Goal: Task Accomplishment & Management: Use online tool/utility

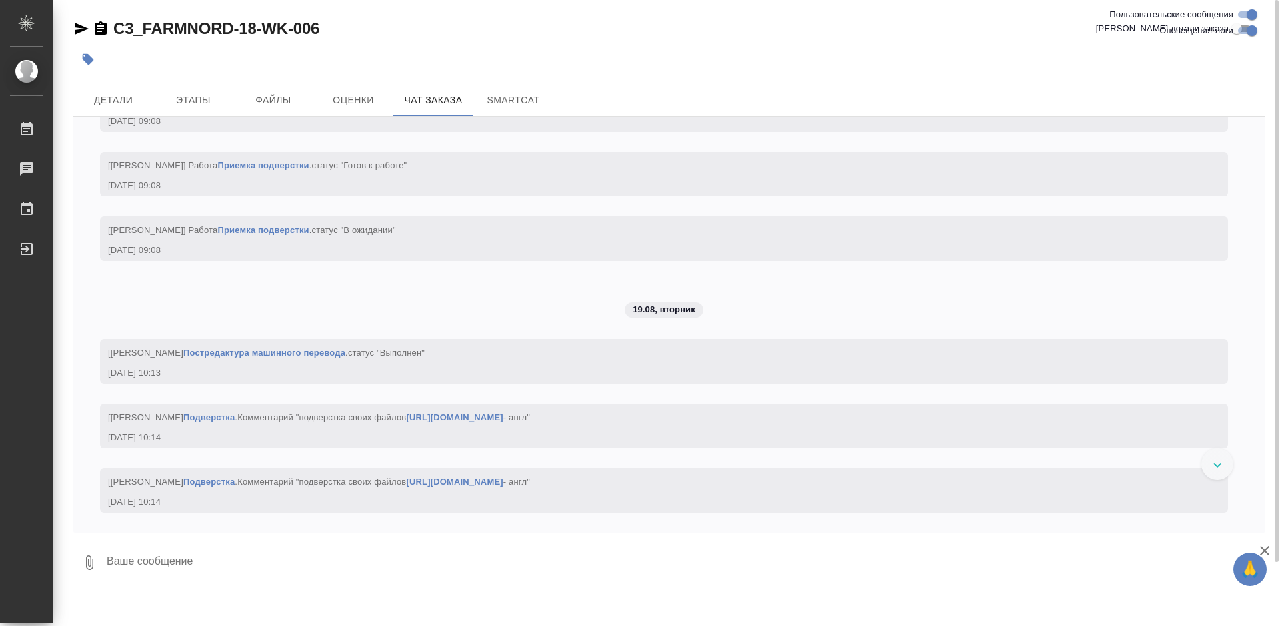
scroll to position [14387, 0]
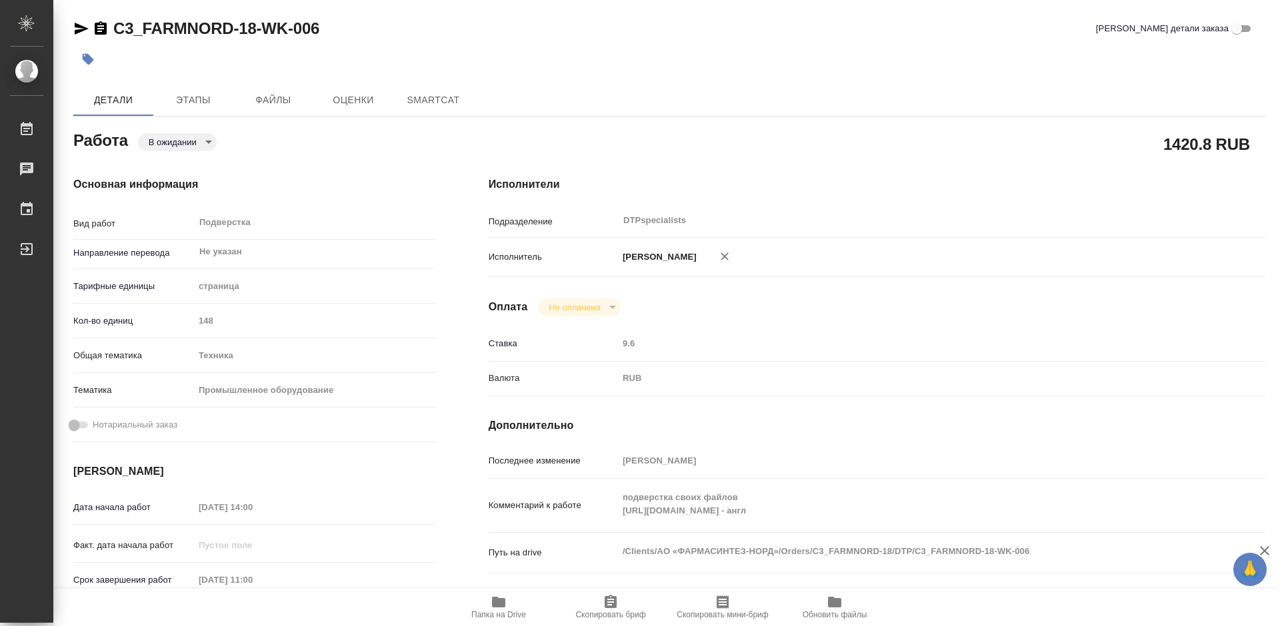
type textarea "x"
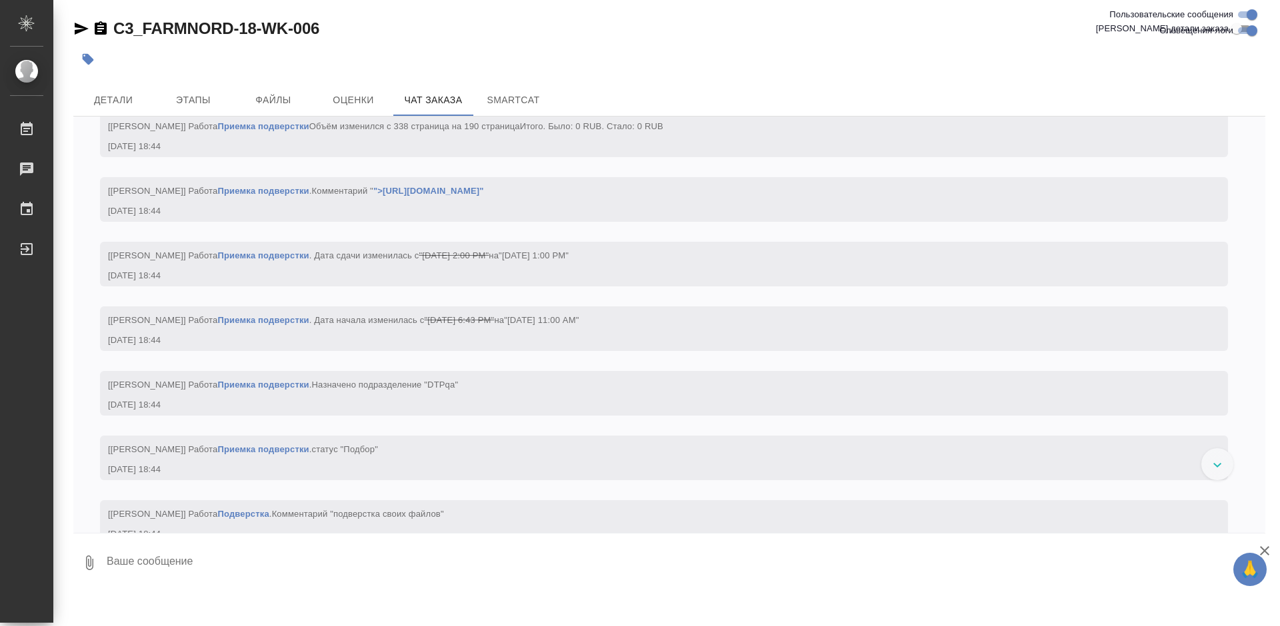
scroll to position [11865, 0]
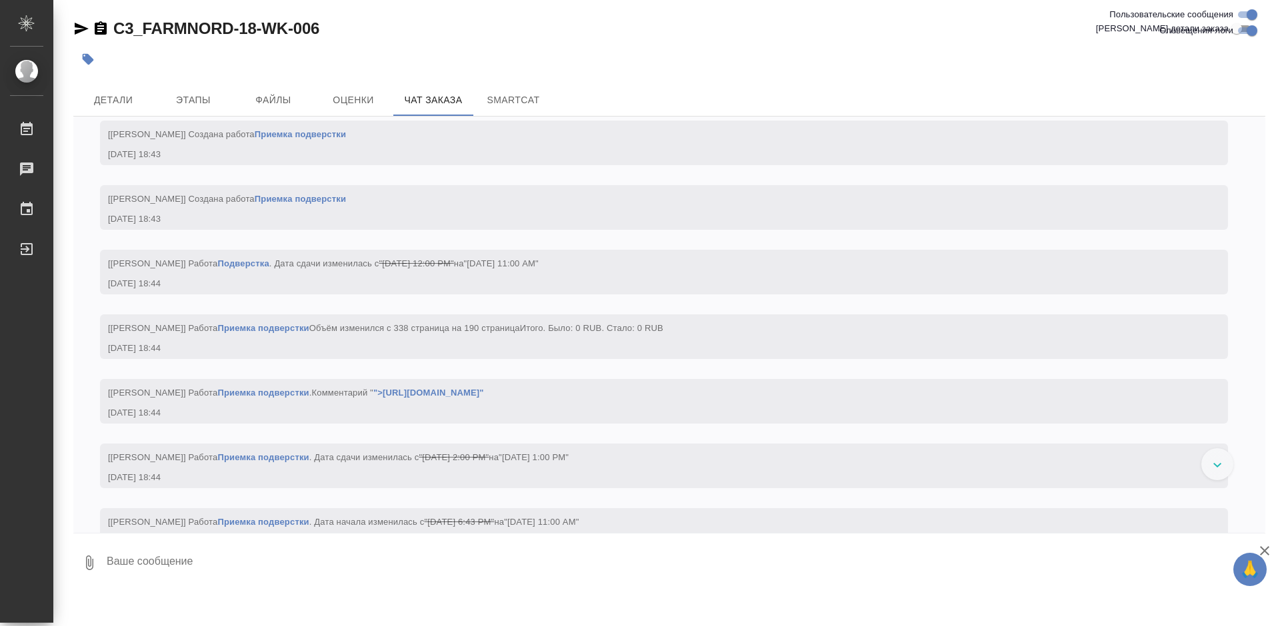
click at [79, 31] on icon "button" at bounding box center [82, 29] width 14 height 12
click at [117, 102] on span "Детали" at bounding box center [113, 100] width 64 height 17
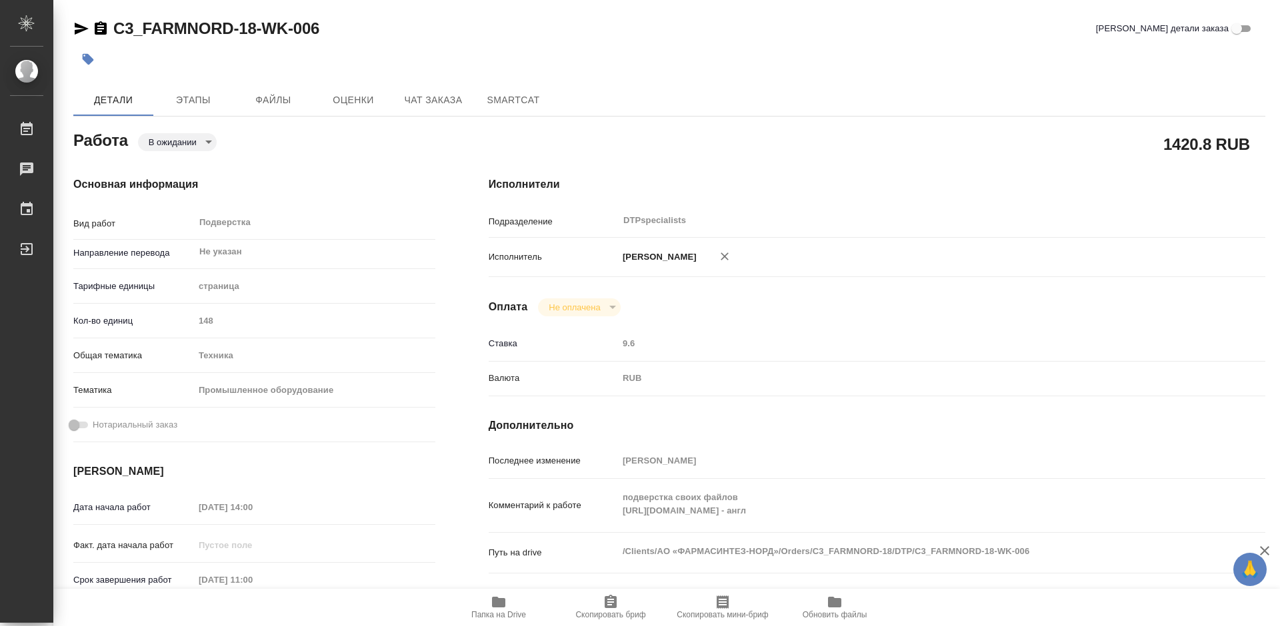
type textarea "x"
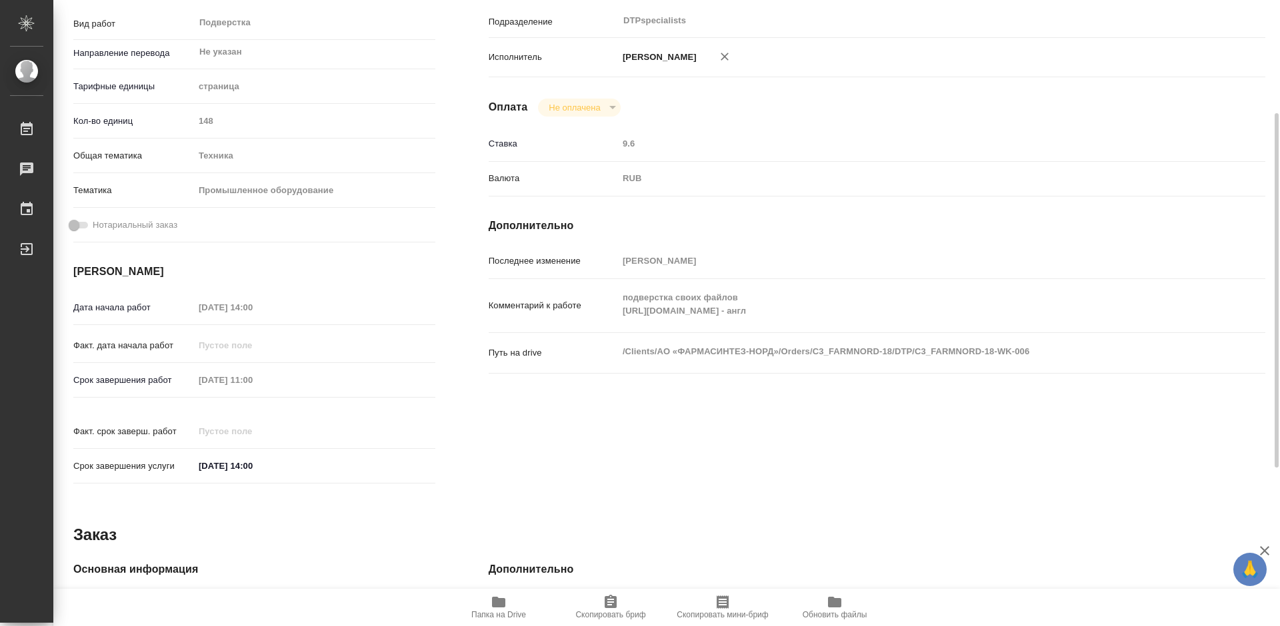
type textarea "x"
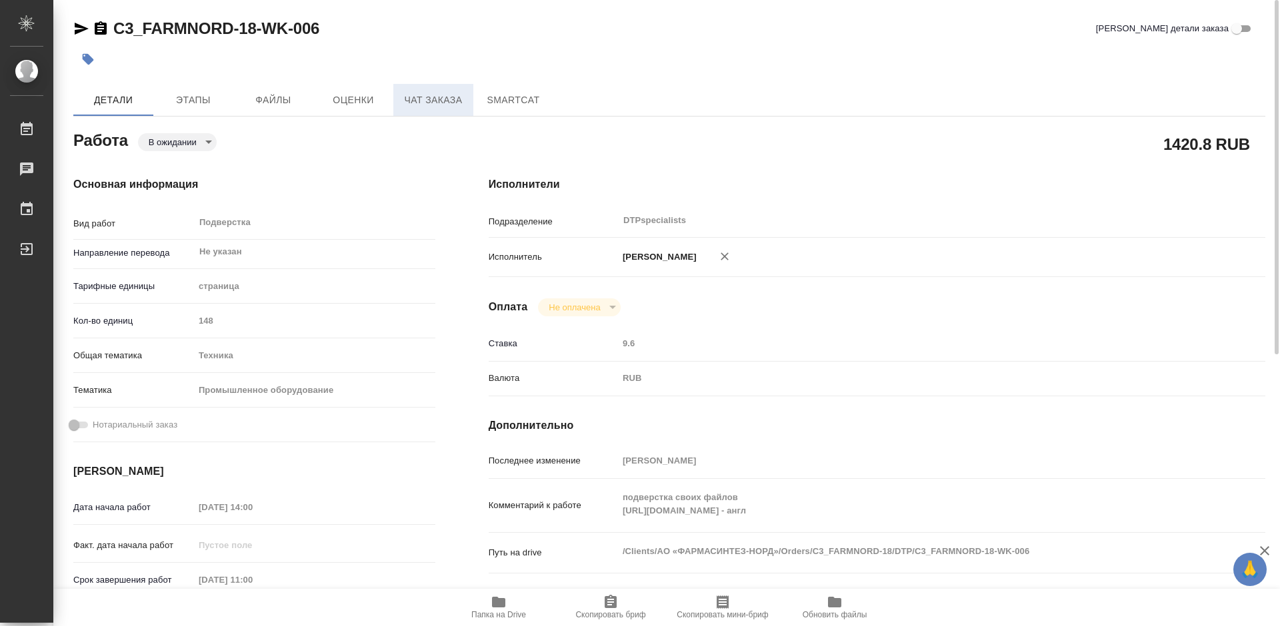
click at [430, 95] on span "Чат заказа" at bounding box center [433, 100] width 64 height 17
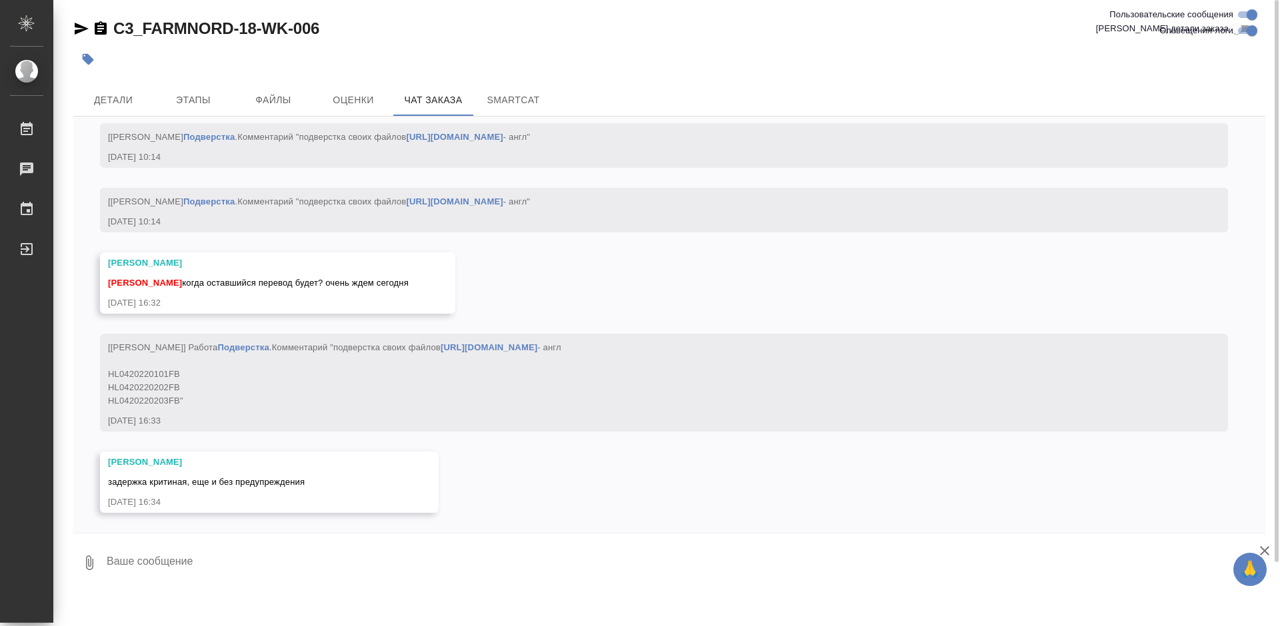
scroll to position [14681, 0]
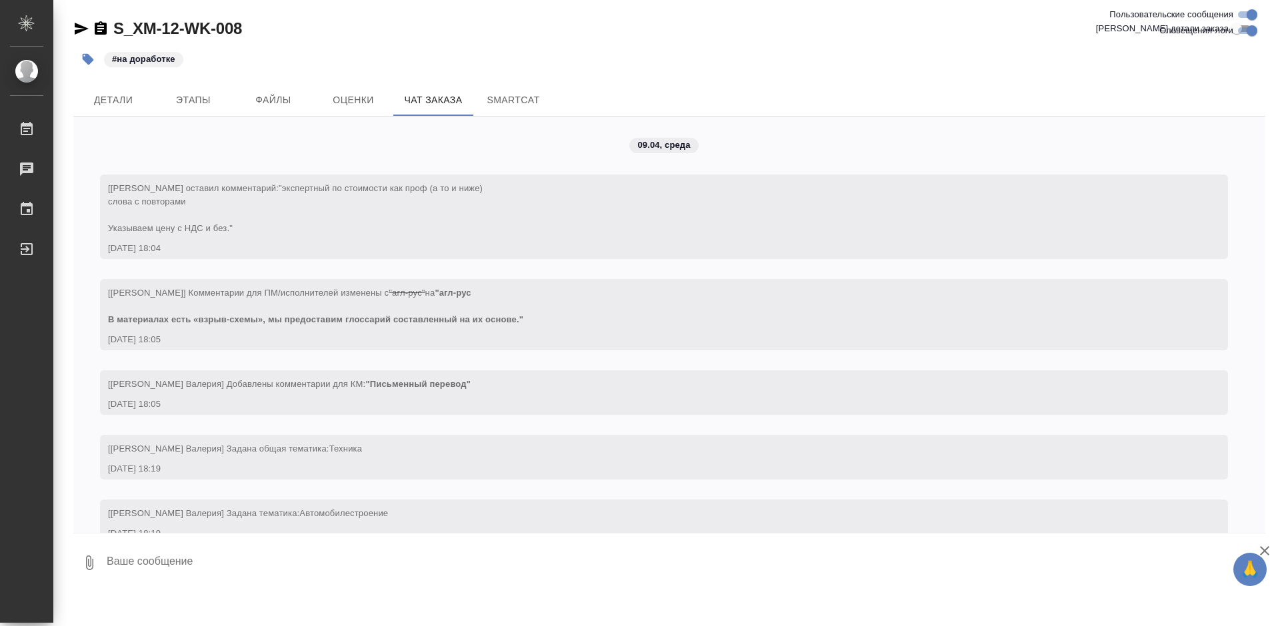
scroll to position [55977, 0]
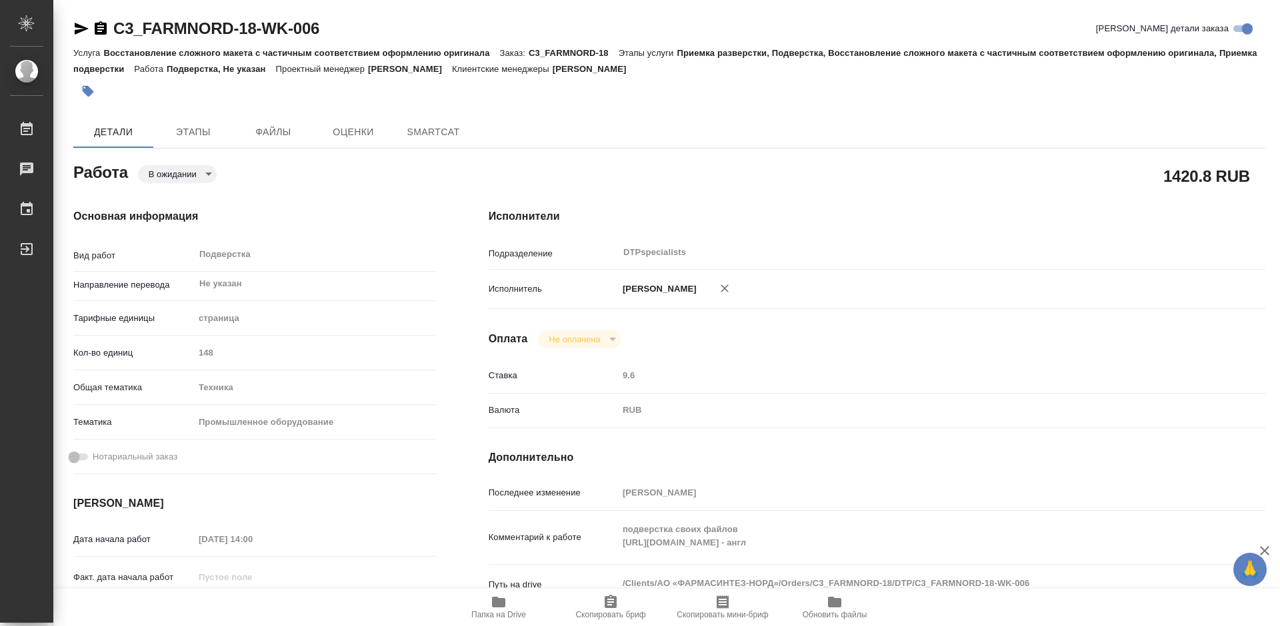
type textarea "x"
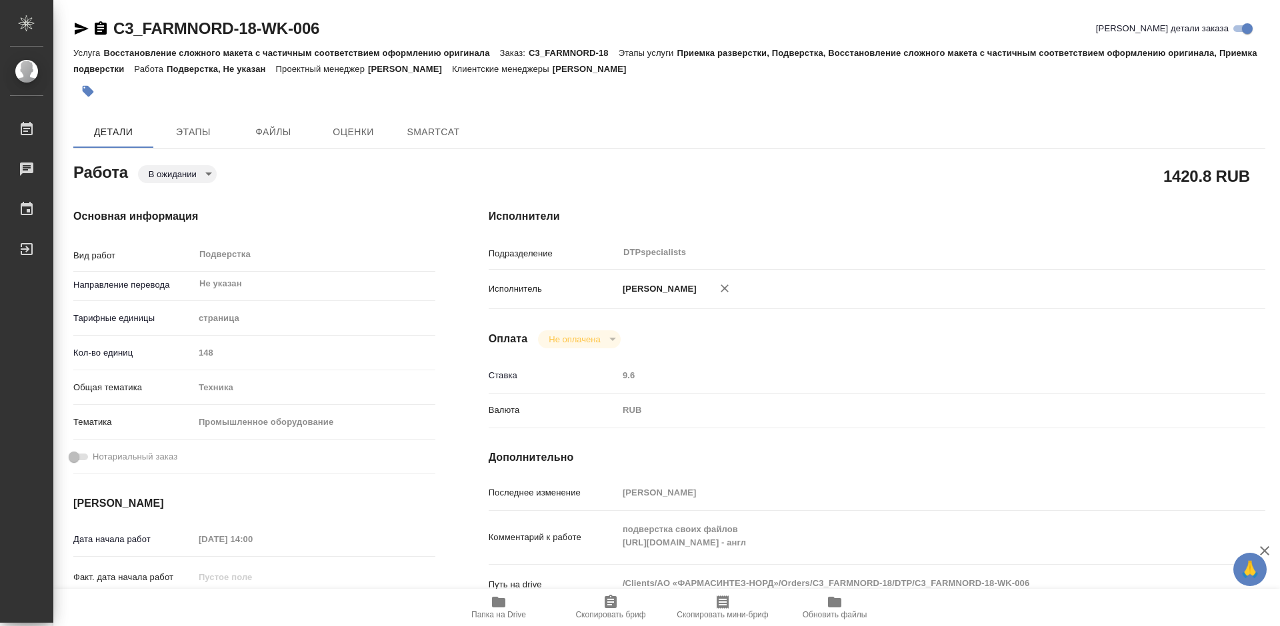
type textarea "x"
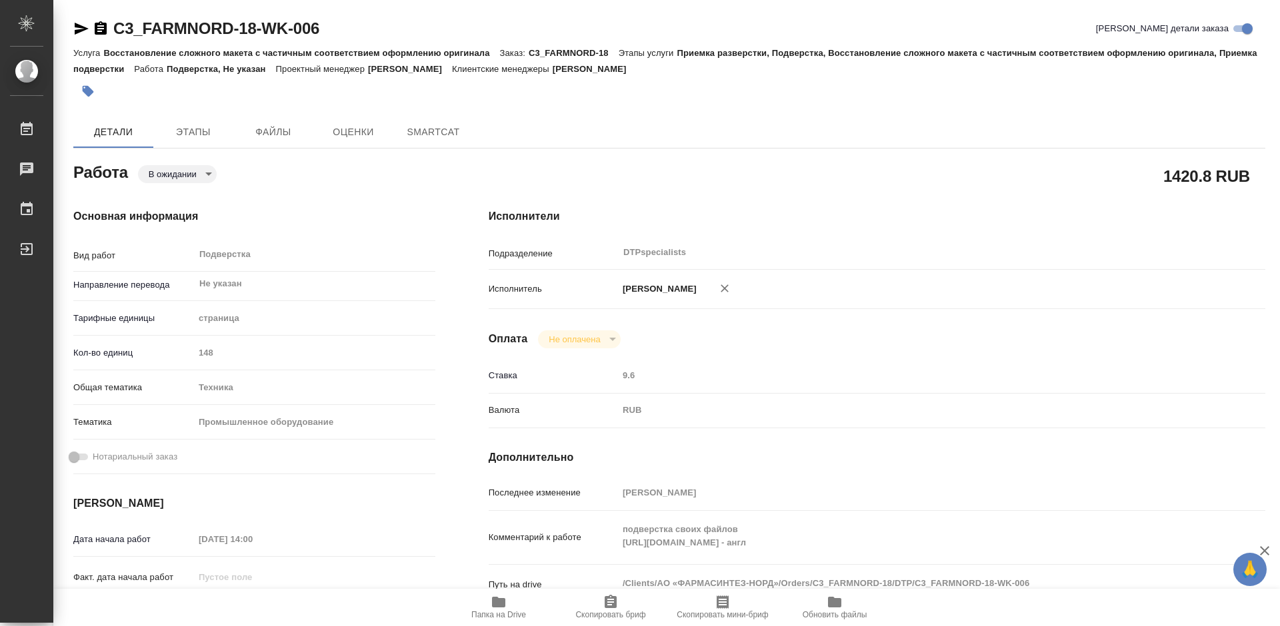
type textarea "x"
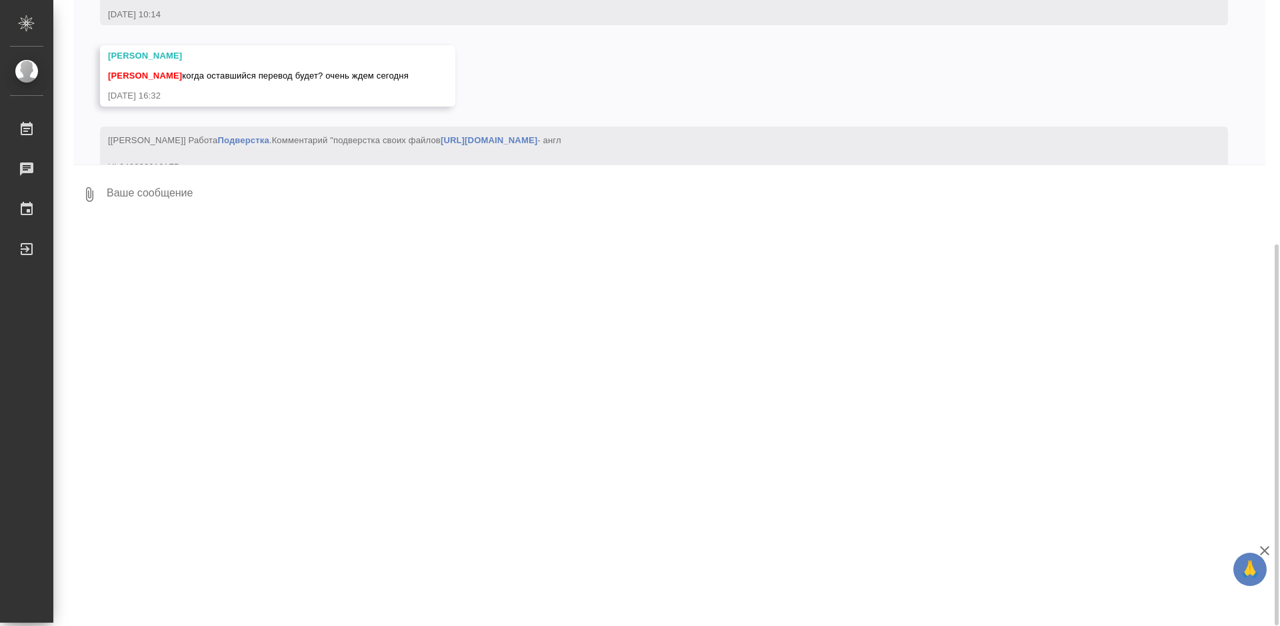
scroll to position [14136, 0]
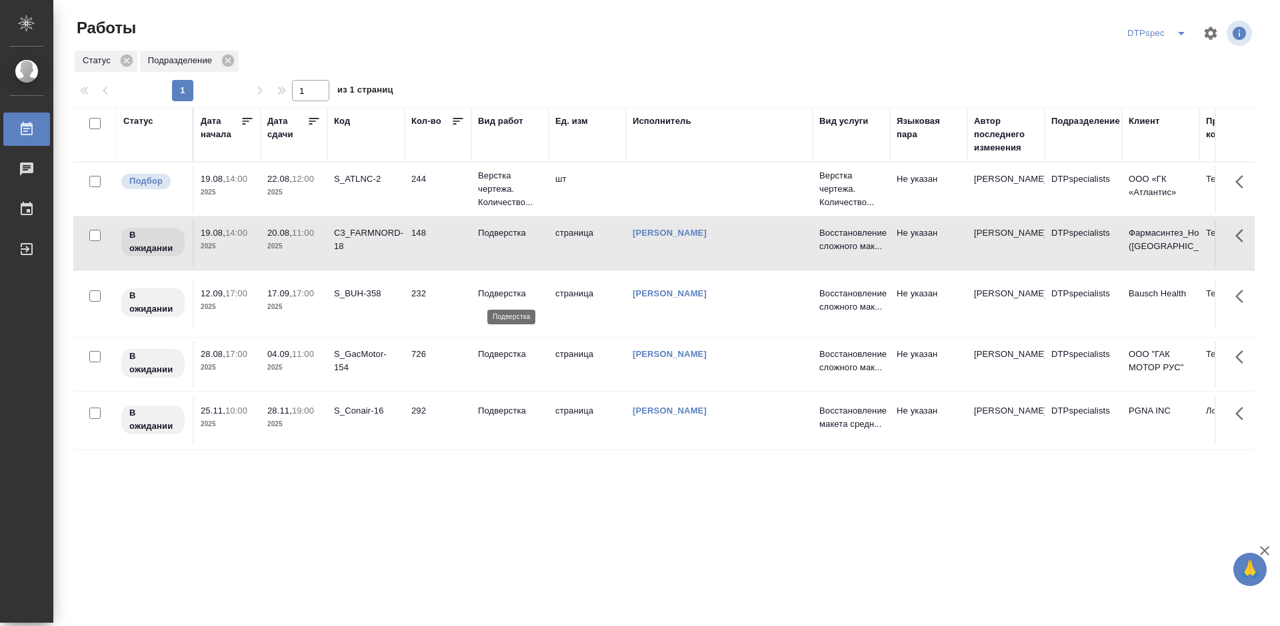
click at [507, 289] on p "Подверстка" at bounding box center [510, 293] width 64 height 13
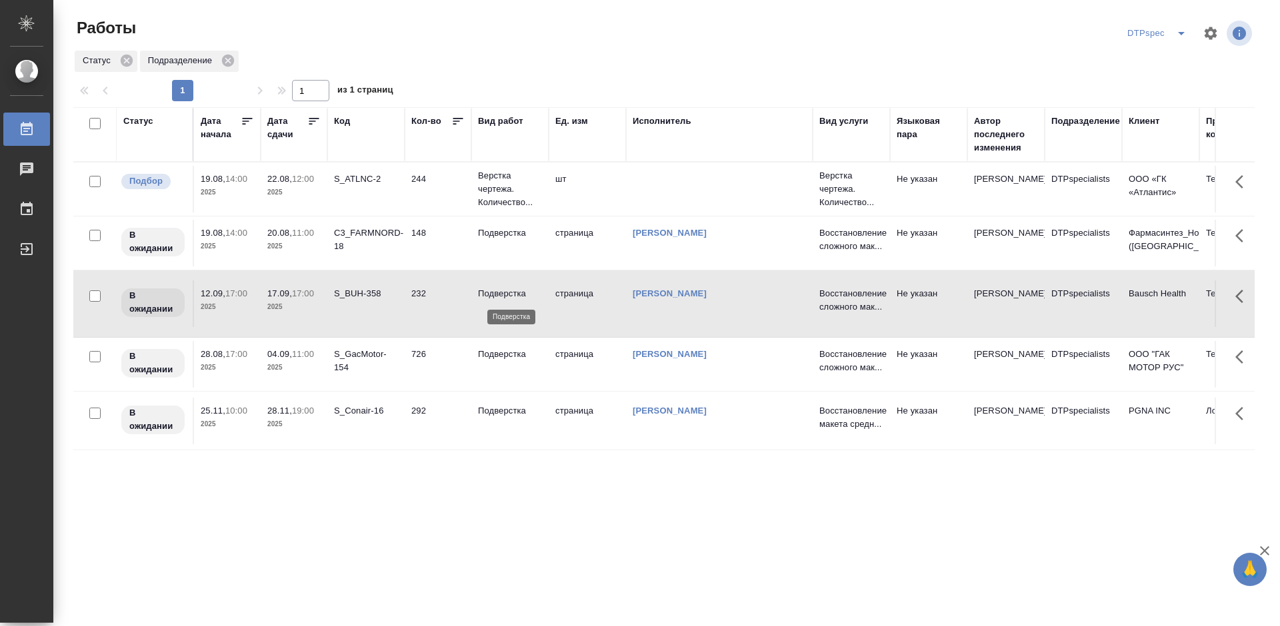
click at [507, 289] on p "Подверстка" at bounding box center [510, 293] width 64 height 13
click at [507, 351] on p "Подверстка" at bounding box center [510, 354] width 64 height 13
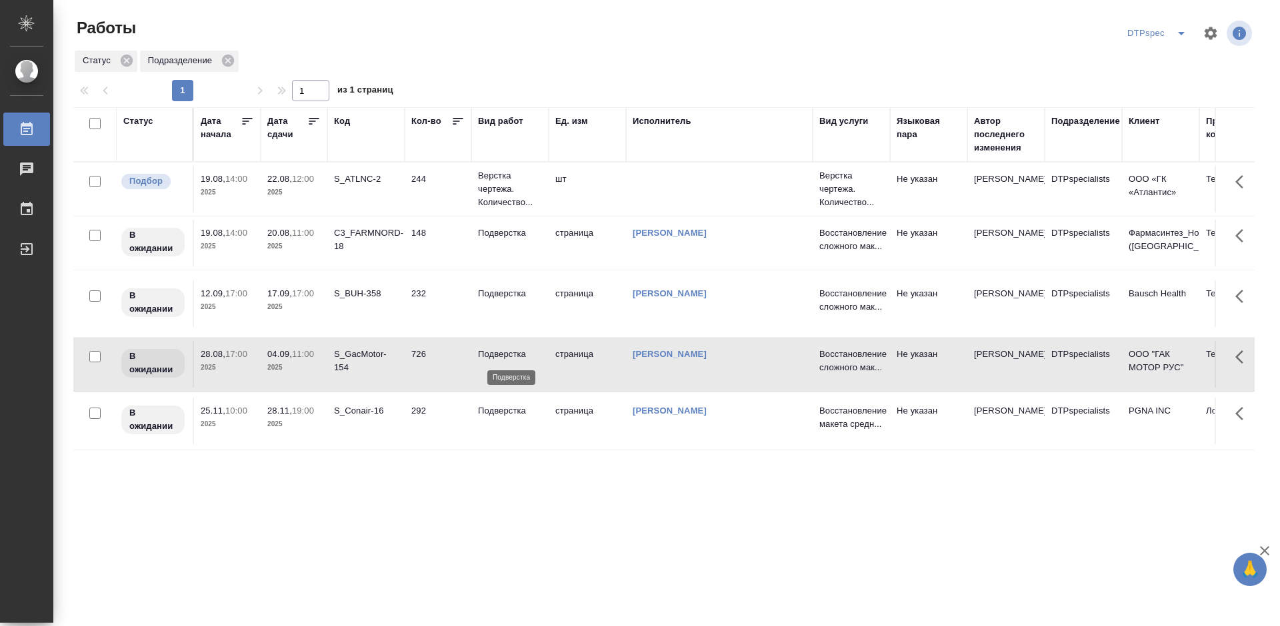
click at [507, 351] on p "Подверстка" at bounding box center [510, 354] width 64 height 13
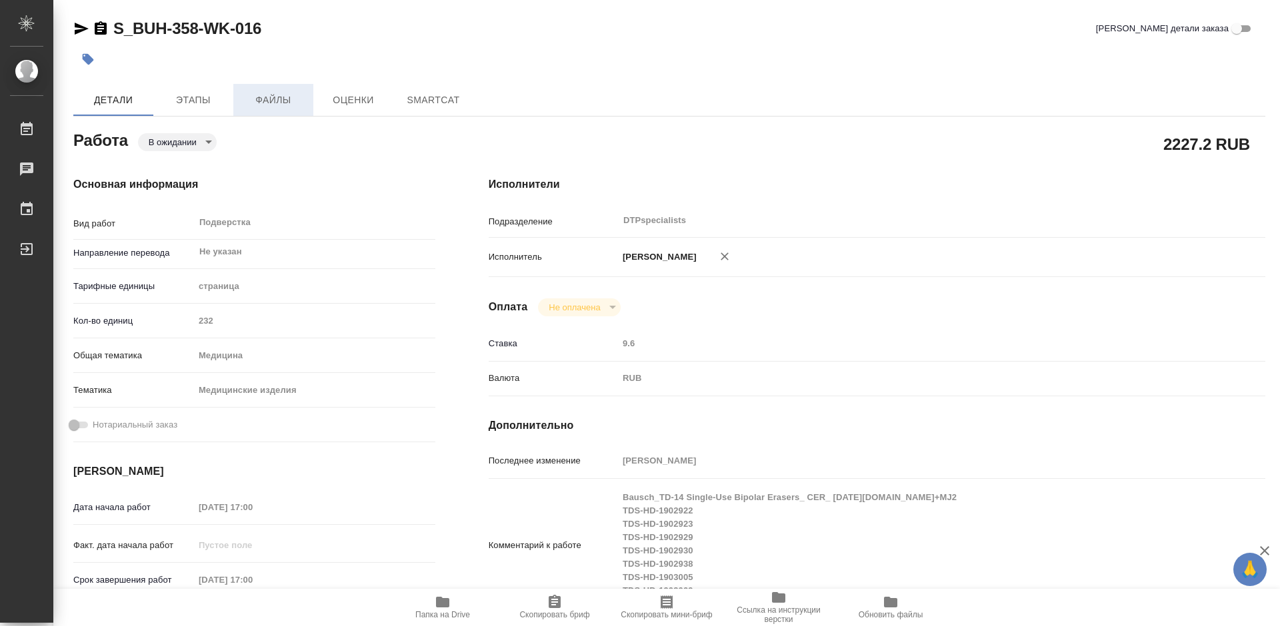
type textarea "x"
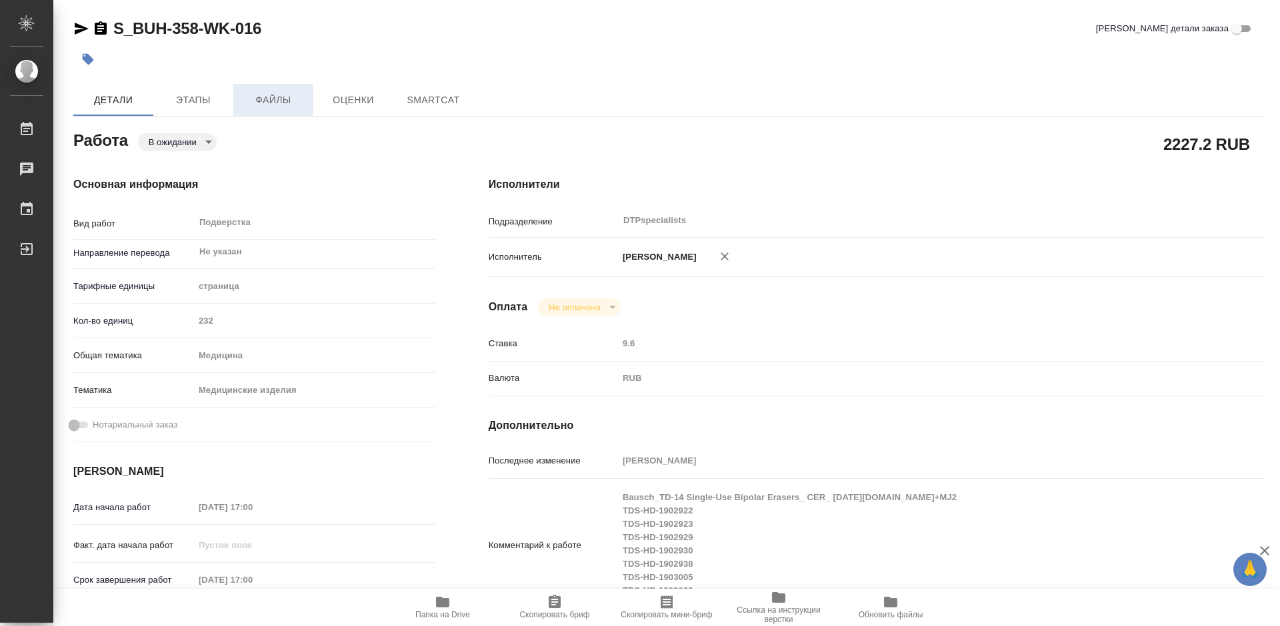
type textarea "x"
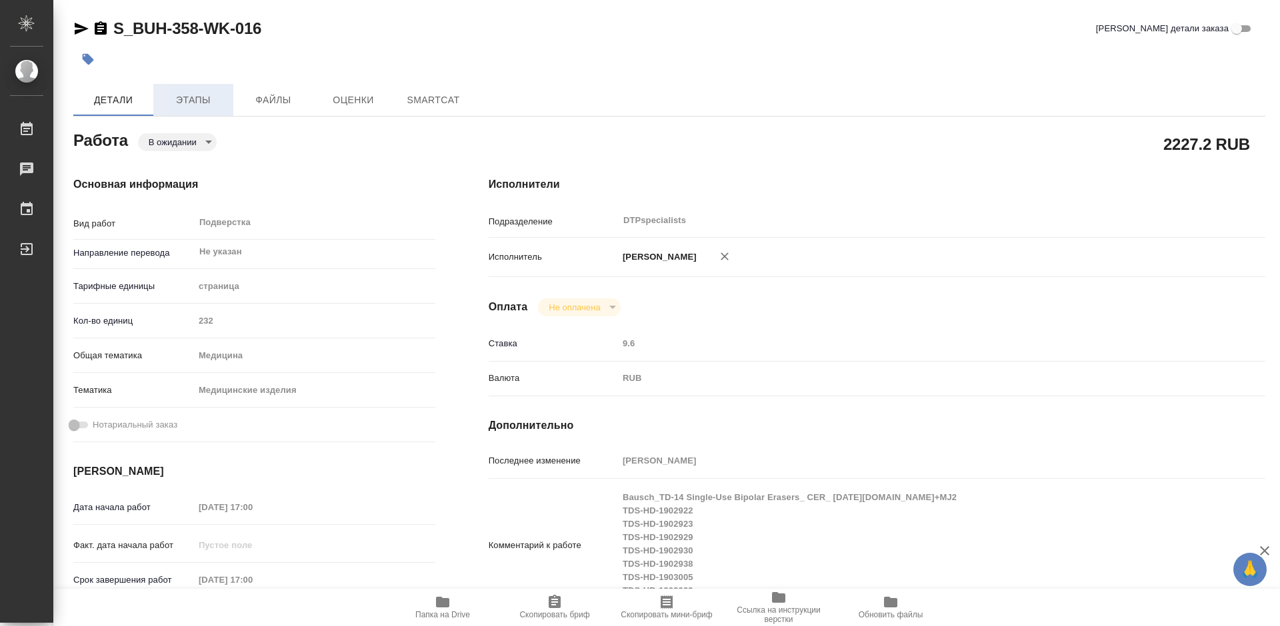
type textarea "x"
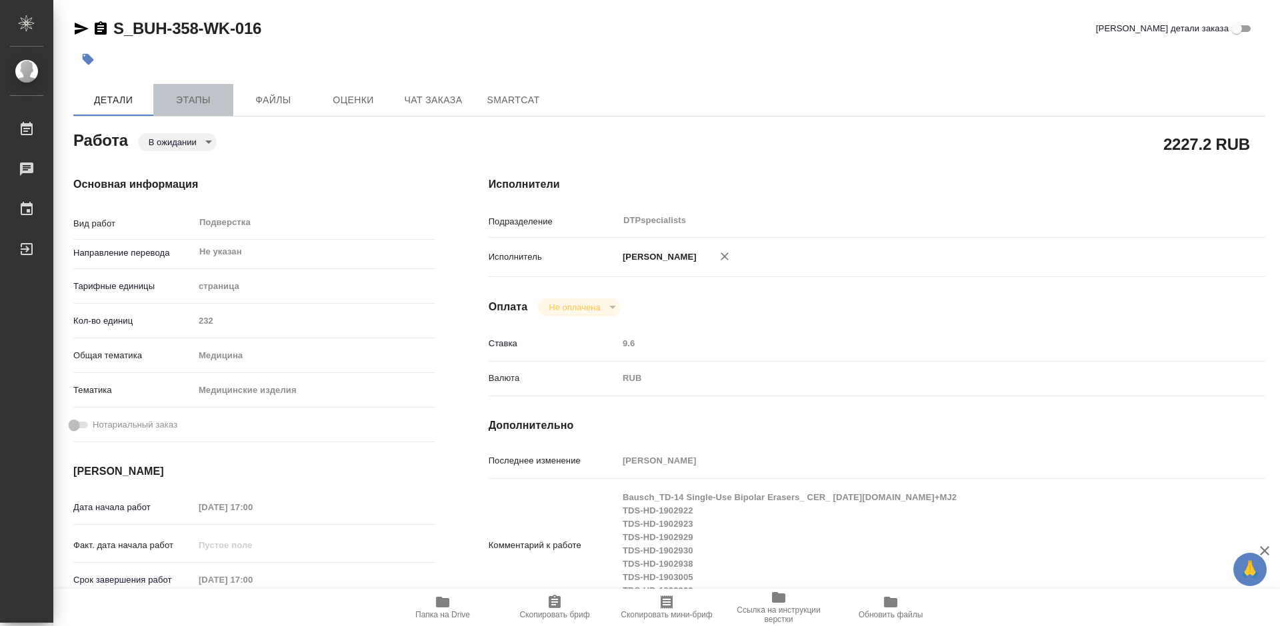
click at [208, 103] on span "Этапы" at bounding box center [193, 100] width 64 height 17
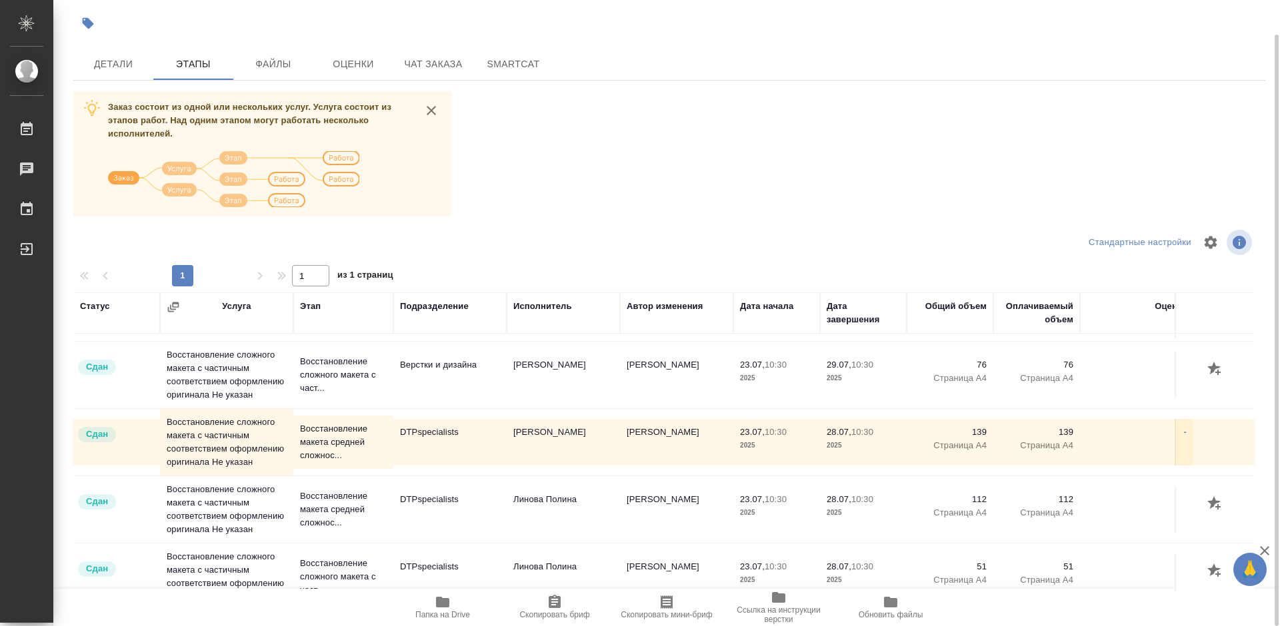
scroll to position [267, 0]
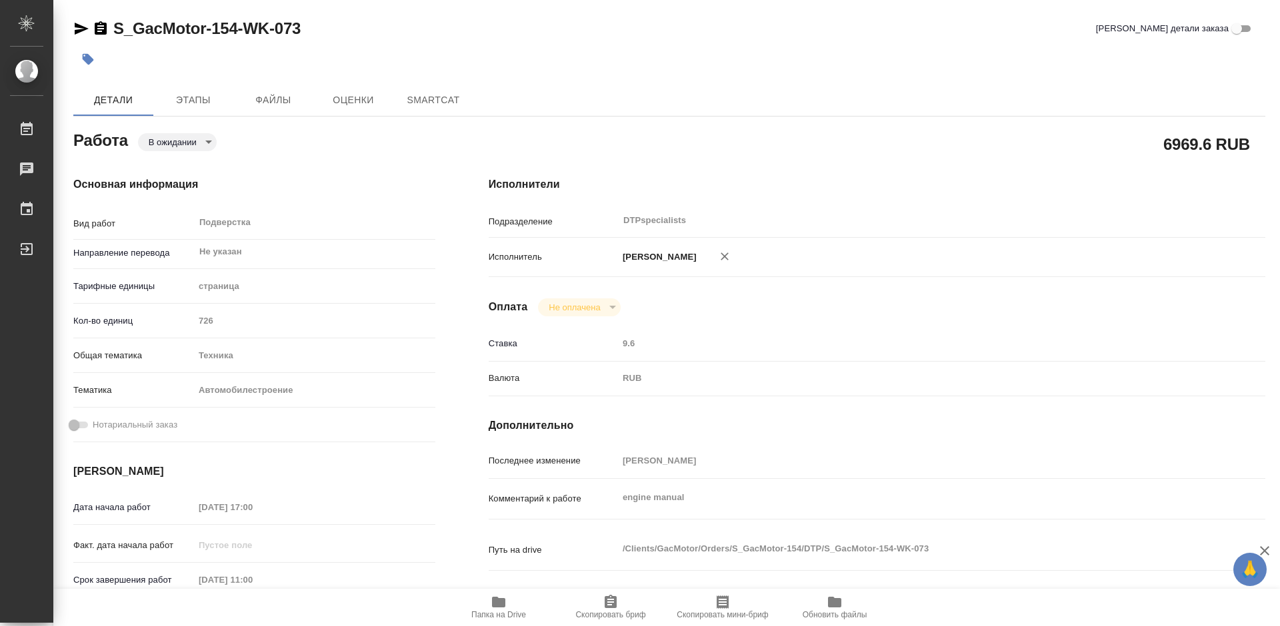
type textarea "x"
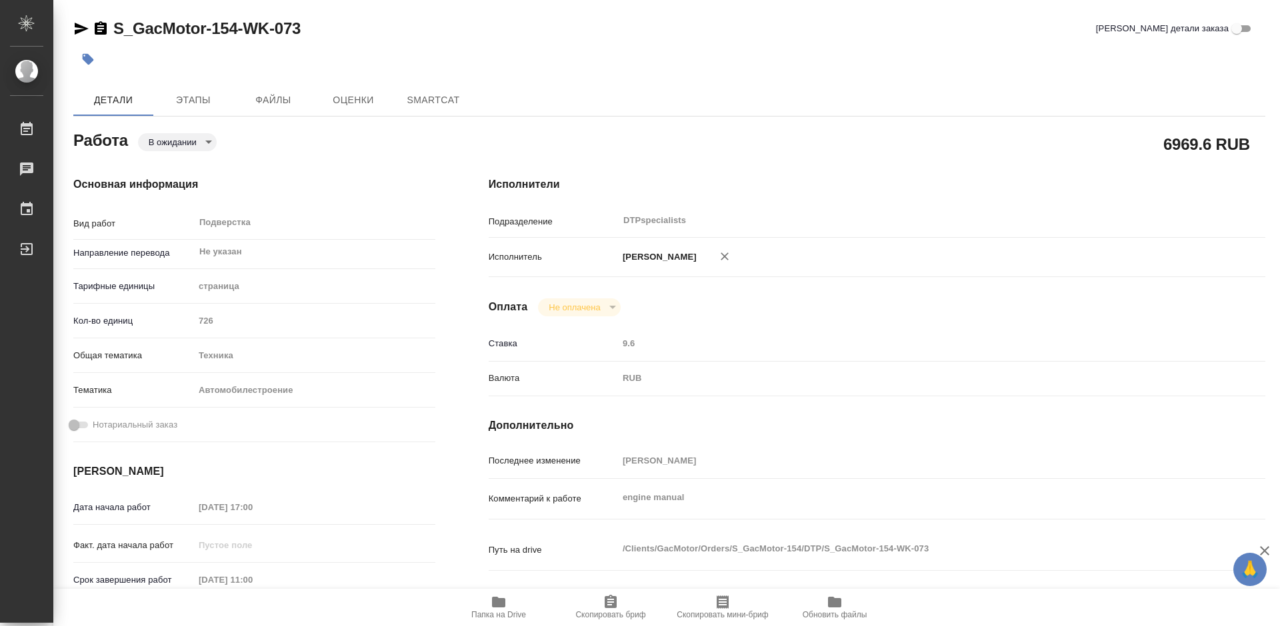
type textarea "x"
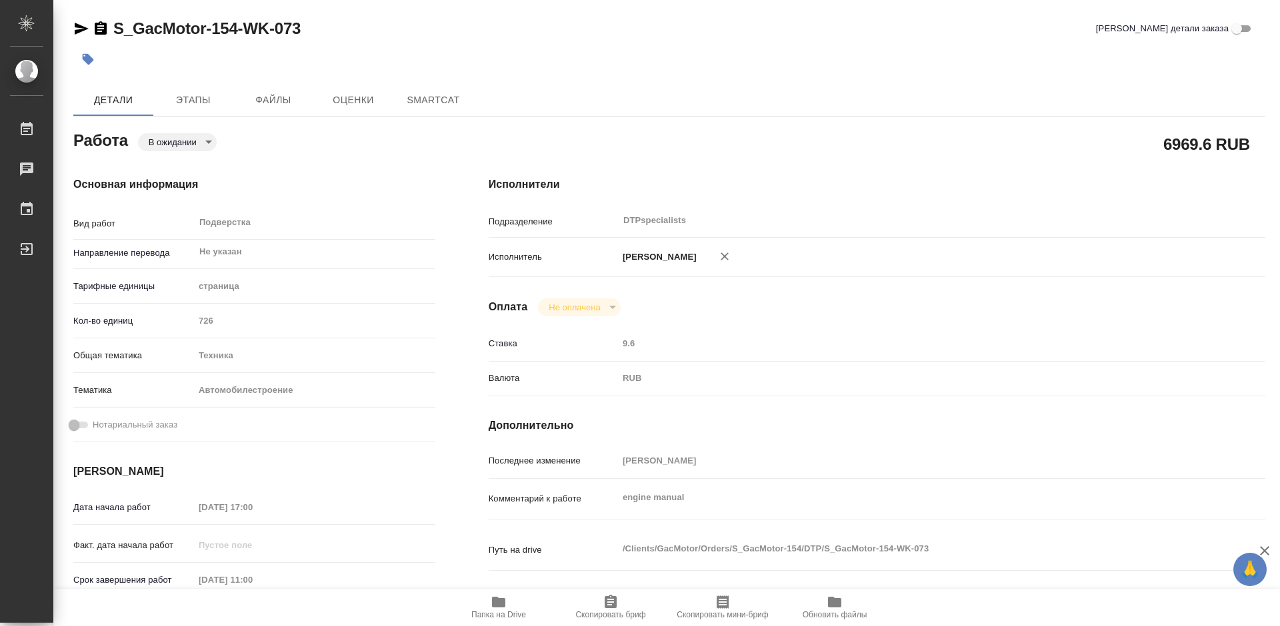
type textarea "x"
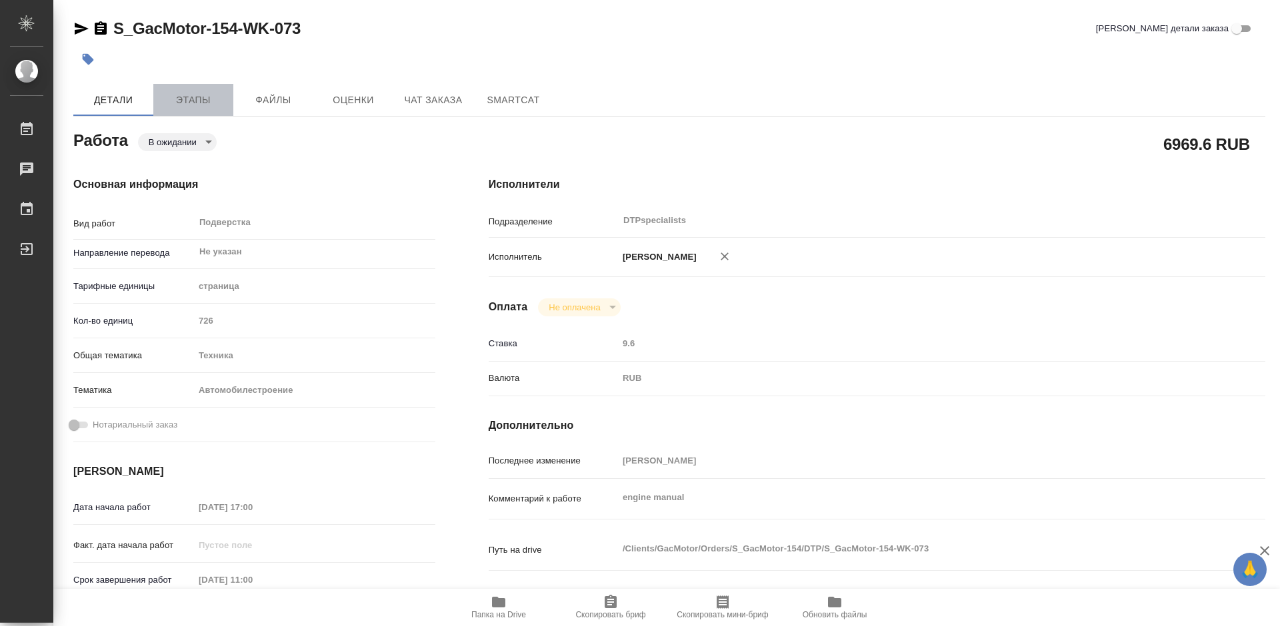
click at [199, 97] on span "Этапы" at bounding box center [193, 100] width 64 height 17
type textarea "x"
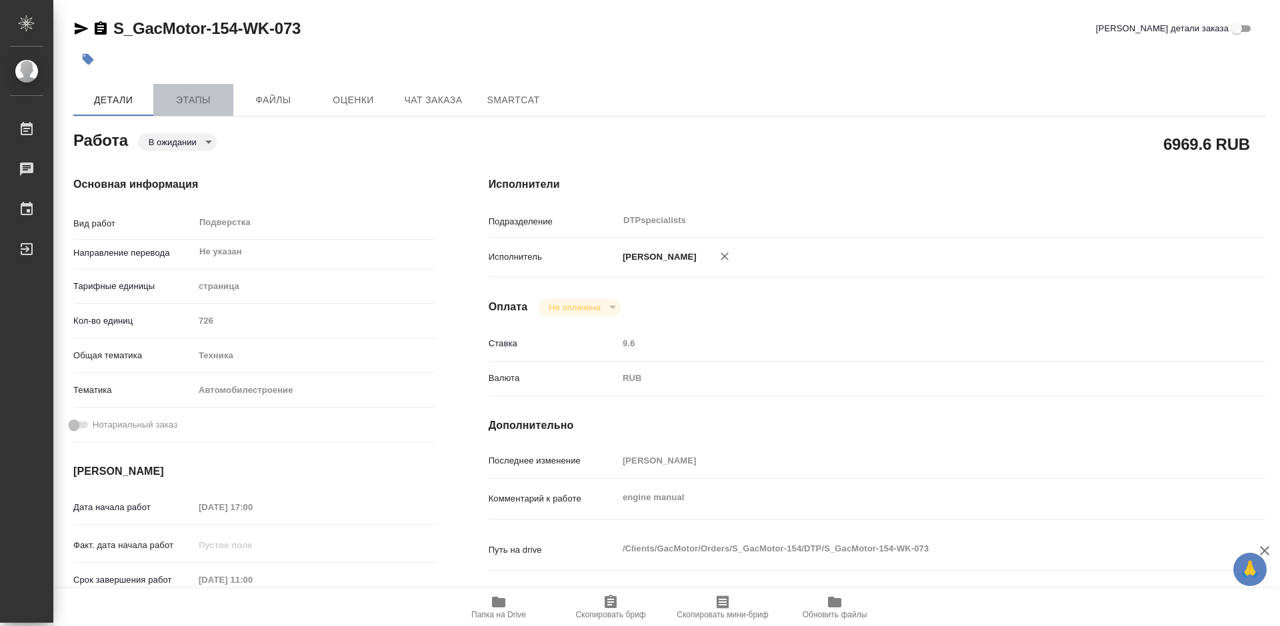
type textarea "x"
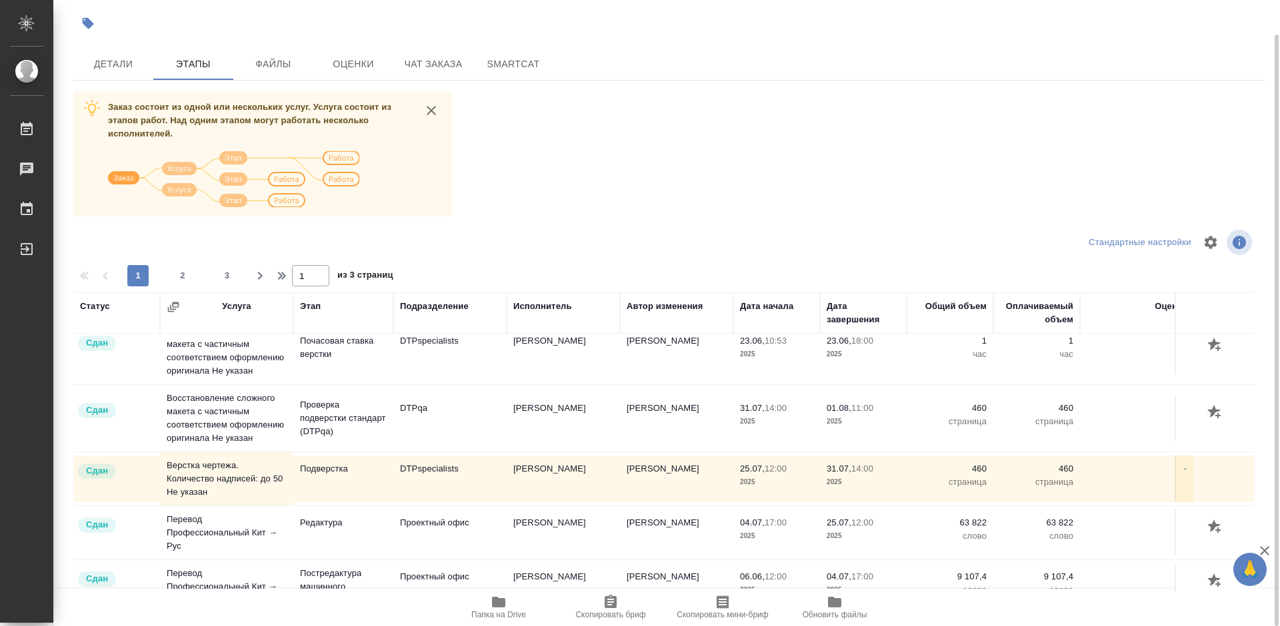
scroll to position [1228, 0]
